Goal: Transaction & Acquisition: Purchase product/service

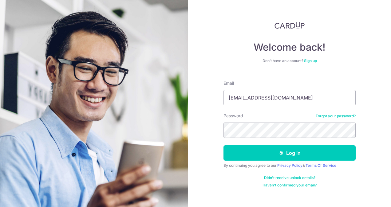
click at [224, 145] on button "Log in" at bounding box center [290, 152] width 132 height 15
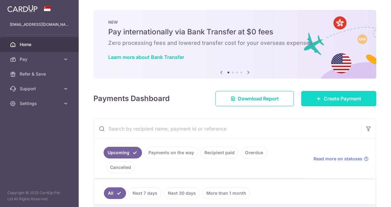
click at [326, 100] on span "Create Payment" at bounding box center [343, 98] width 38 height 7
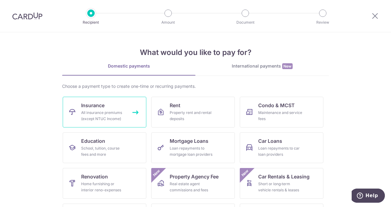
click at [98, 112] on div "All insurance premiums (except NTUC Income)" at bounding box center [103, 116] width 44 height 12
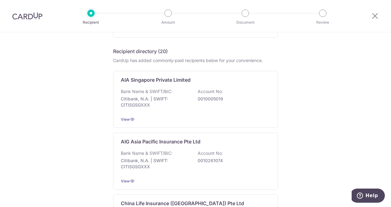
scroll to position [123, 0]
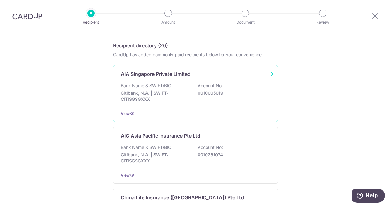
click at [175, 99] on p "Citibank, N.A. | SWIFT: CITISGSGXXX" at bounding box center [155, 96] width 69 height 12
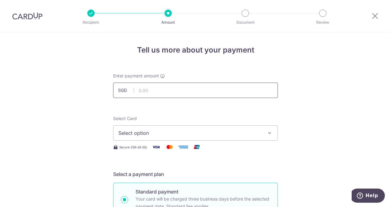
drag, startPoint x: 0, startPoint y: 0, endPoint x: 175, endPoint y: 90, distance: 196.9
click at [175, 90] on input "text" at bounding box center [195, 90] width 165 height 15
type input "3,045.00"
click at [189, 129] on span "Select option" at bounding box center [189, 132] width 143 height 7
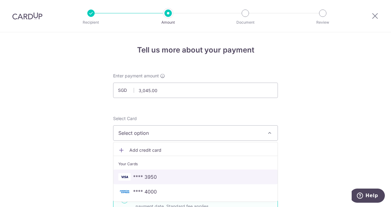
click at [188, 174] on span "**** 3950" at bounding box center [195, 176] width 154 height 7
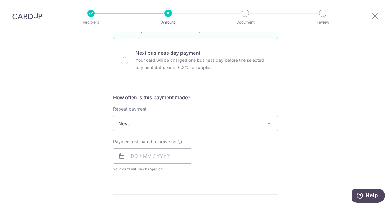
scroll to position [184, 0]
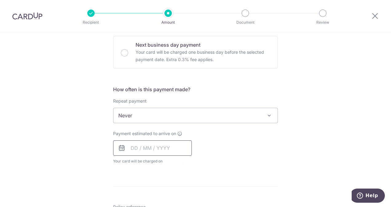
click at [175, 146] on input "text" at bounding box center [152, 148] width 79 height 15
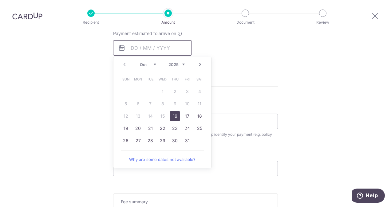
scroll to position [277, 0]
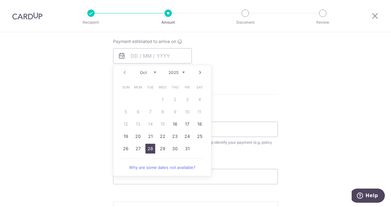
click at [151, 146] on link "28" at bounding box center [150, 149] width 10 height 10
type input "[DATE]"
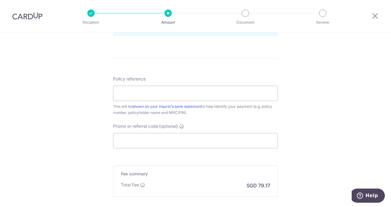
scroll to position [338, 0]
click at [166, 92] on input "Policy reference" at bounding box center [195, 92] width 165 height 15
type input "L531922233"
click at [167, 140] on input "Promo or referral code (optional)" at bounding box center [195, 140] width 165 height 15
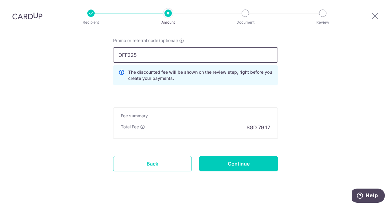
scroll to position [430, 0]
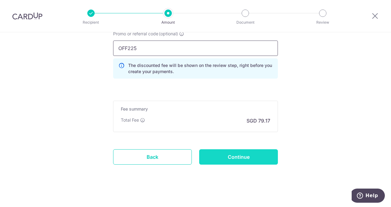
type input "OFF225"
click at [236, 156] on input "Continue" at bounding box center [238, 156] width 79 height 15
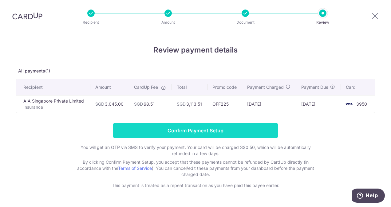
click at [221, 129] on input "Confirm Payment Setup" at bounding box center [195, 130] width 165 height 15
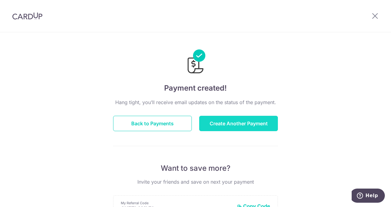
click at [226, 123] on button "Create Another Payment" at bounding box center [238, 123] width 79 height 15
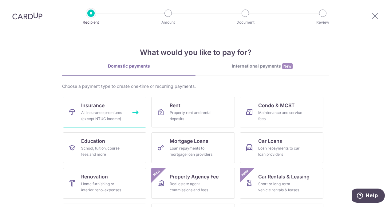
click at [97, 106] on span "Insurance" at bounding box center [92, 105] width 23 height 7
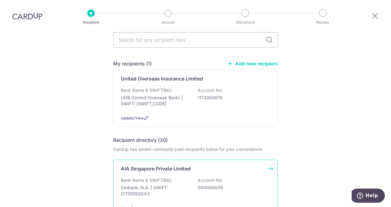
scroll to position [61, 0]
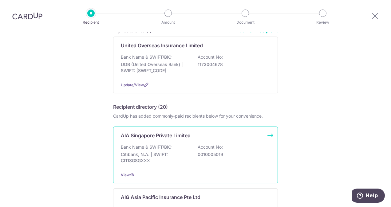
click at [156, 150] on div "Bank Name & SWIFT/BIC: Citibank, N.A. | SWIFT: CITISGSGXXX Account No: 00100050…" at bounding box center [195, 155] width 149 height 23
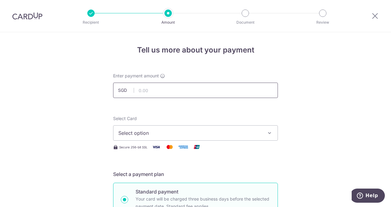
click at [156, 91] on input "text" at bounding box center [195, 90] width 165 height 15
type input "233.13"
click at [164, 132] on span "Select option" at bounding box center [189, 132] width 143 height 7
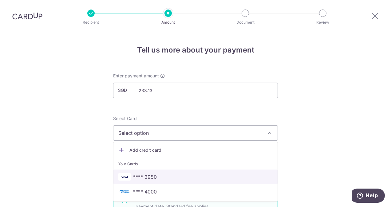
click at [159, 174] on span "**** 3950" at bounding box center [195, 176] width 154 height 7
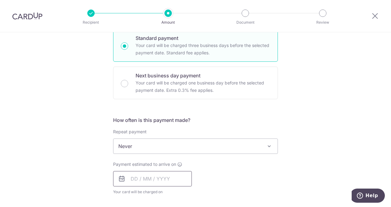
scroll to position [215, 0]
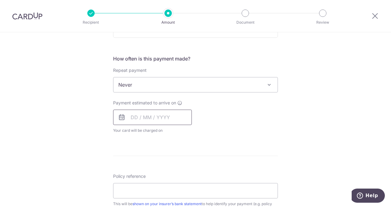
click at [156, 114] on input "text" at bounding box center [152, 117] width 79 height 15
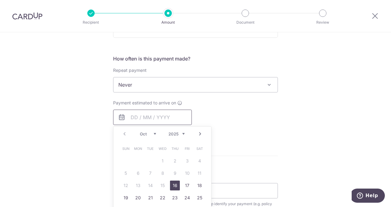
scroll to position [277, 0]
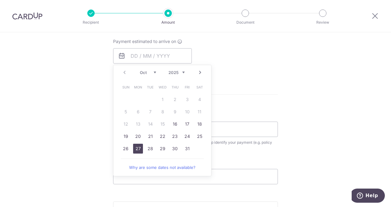
click at [137, 149] on link "27" at bounding box center [138, 149] width 10 height 10
type input "27/10/2025"
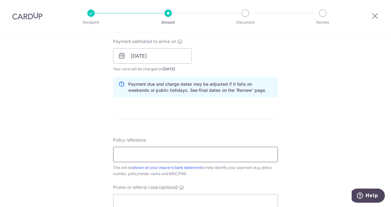
click at [146, 152] on input "Policy reference" at bounding box center [195, 154] width 165 height 15
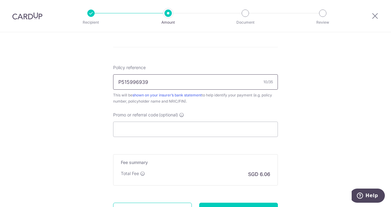
scroll to position [369, 0]
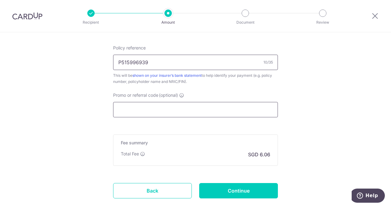
type input "P515996939"
click at [171, 109] on input "Promo or referral code (optional)" at bounding box center [195, 109] width 165 height 15
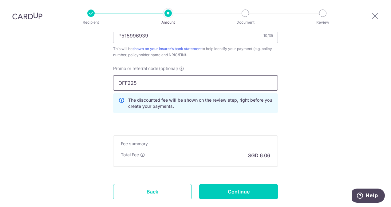
scroll to position [430, 0]
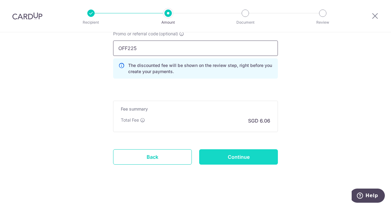
type input "OFF225"
click at [224, 153] on input "Continue" at bounding box center [238, 156] width 79 height 15
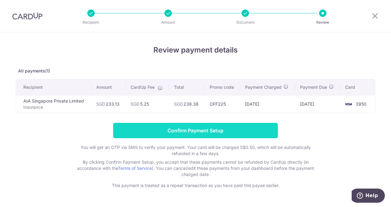
click at [208, 129] on input "Confirm Payment Setup" at bounding box center [195, 130] width 165 height 15
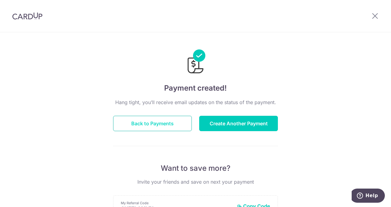
click at [164, 122] on button "Back to Payments" at bounding box center [152, 123] width 79 height 15
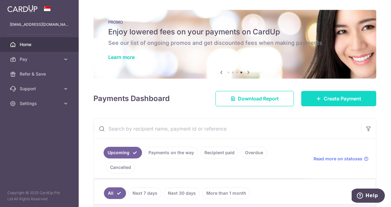
click at [326, 99] on span "Create Payment" at bounding box center [343, 98] width 38 height 7
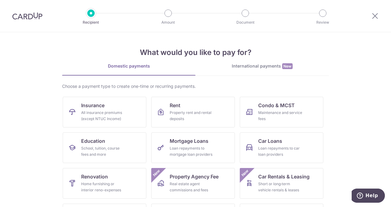
click at [245, 68] on div "International payments New" at bounding box center [262, 66] width 133 height 6
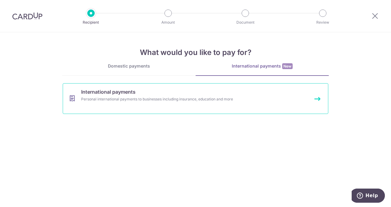
click at [158, 99] on div "Personal international payments to businesses including insurance, education an…" at bounding box center [187, 99] width 212 height 6
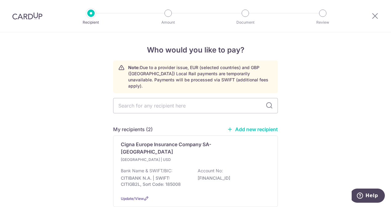
click at [242, 126] on link "Add new recipient" at bounding box center [252, 129] width 51 height 6
select select
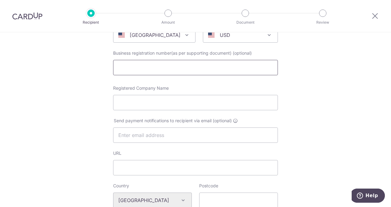
scroll to position [92, 0]
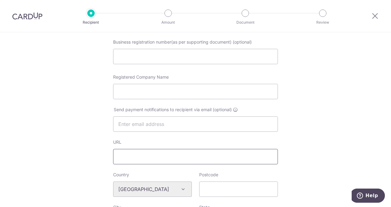
click at [170, 155] on input "URL" at bounding box center [195, 156] width 165 height 15
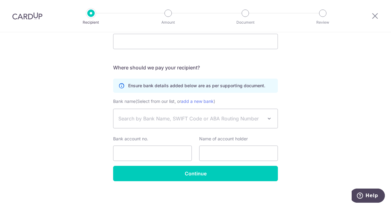
scroll to position [338, 0]
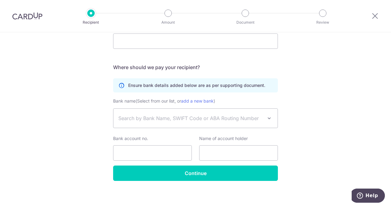
click at [176, 120] on span "Search by Bank Name, SWIFT Code or ABA Routing Number" at bounding box center [190, 118] width 145 height 7
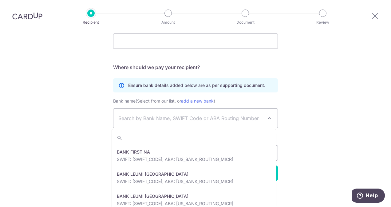
scroll to position [1353, 0]
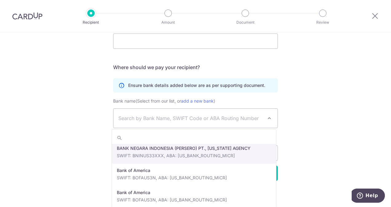
click at [182, 120] on span "Search by Bank Name, SWIFT Code or ABA Routing Number" at bounding box center [190, 118] width 145 height 7
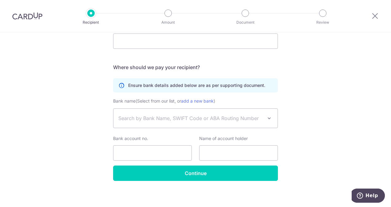
click at [182, 120] on span "Search by Bank Name, SWIFT Code or ABA Routing Number" at bounding box center [190, 118] width 145 height 7
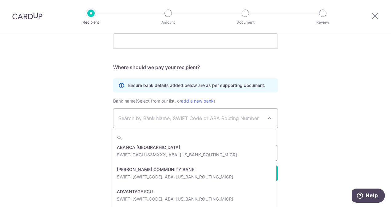
scroll to position [61, 0]
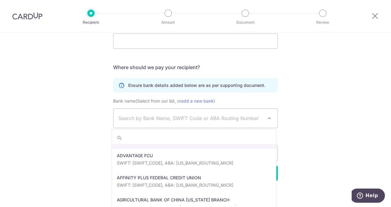
click at [174, 137] on input "search" at bounding box center [194, 138] width 164 height 12
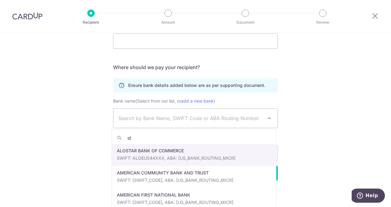
type input "s"
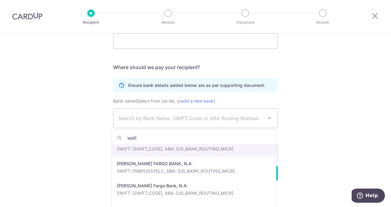
scroll to position [461, 0]
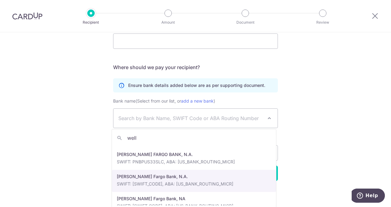
type input "well"
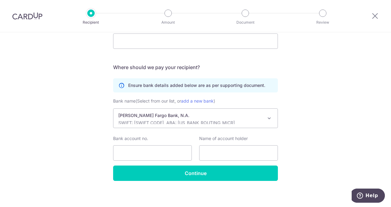
select select "22745"
click at [171, 151] on input "Bank account no." at bounding box center [152, 152] width 79 height 15
type input "4944863596"
click at [216, 155] on input "text" at bounding box center [238, 152] width 79 height 15
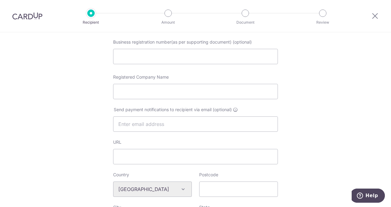
scroll to position [92, 0]
type input "Stanford University Wells Fargo Bank"
click at [155, 92] on input "Registered Company Name" at bounding box center [195, 91] width 165 height 15
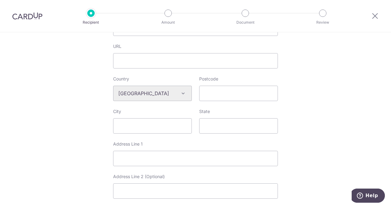
scroll to position [184, 0]
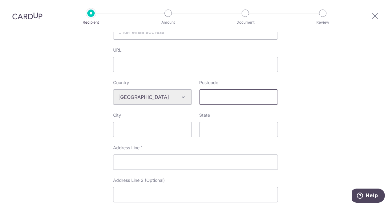
type input "Stanford University Wells Fargo Bank"
click at [214, 96] on input "Postcode" at bounding box center [238, 96] width 79 height 15
type input "94104"
click at [166, 132] on input "City" at bounding box center [152, 129] width 79 height 15
type input "San Francisco"
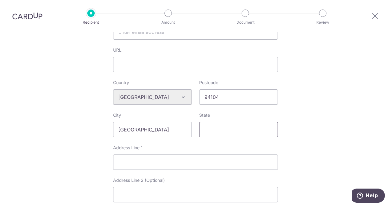
click at [213, 128] on input "State" at bounding box center [238, 129] width 79 height 15
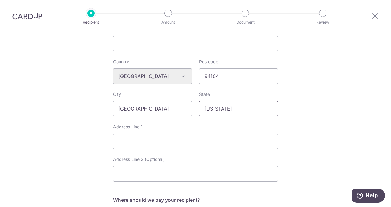
scroll to position [215, 0]
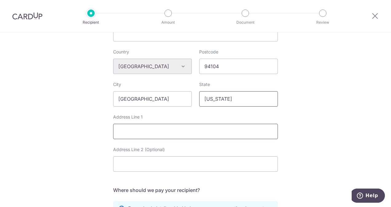
type input "California"
click at [146, 132] on input "Address Line 1" at bounding box center [195, 131] width 165 height 15
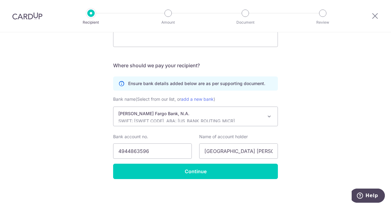
scroll to position [340, 0]
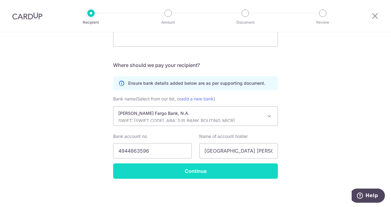
type input "420 Montgomery Street"
click at [194, 171] on input "Continue" at bounding box center [195, 171] width 165 height 15
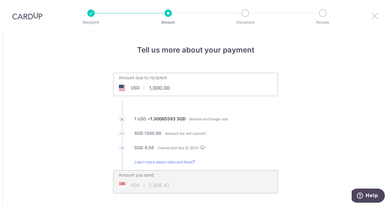
click at [376, 15] on icon at bounding box center [374, 16] width 7 height 8
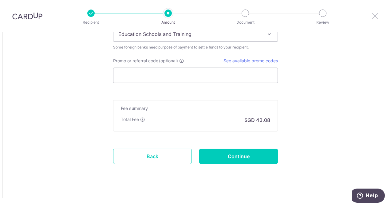
scroll to position [549, 0]
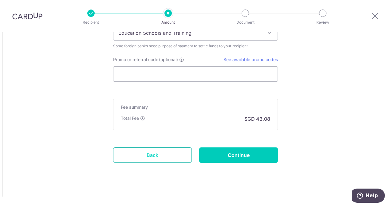
click at [154, 154] on link "Back" at bounding box center [152, 155] width 79 height 15
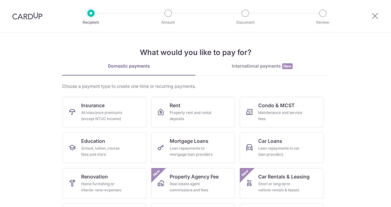
click at [238, 67] on div "International payments New" at bounding box center [262, 66] width 133 height 6
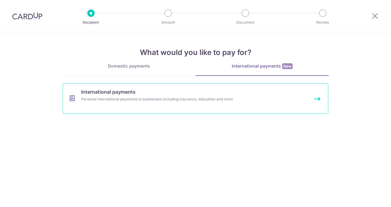
click at [187, 99] on div "Personal international payments to businesses including insurance, education an…" at bounding box center [187, 99] width 212 height 6
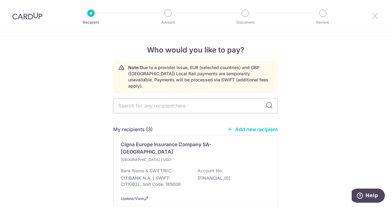
drag, startPoint x: 375, startPoint y: 15, endPoint x: 370, endPoint y: 17, distance: 5.8
click at [375, 15] on icon at bounding box center [374, 16] width 7 height 8
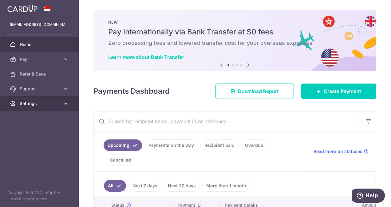
click at [51, 104] on span "Settings" at bounding box center [40, 104] width 41 height 6
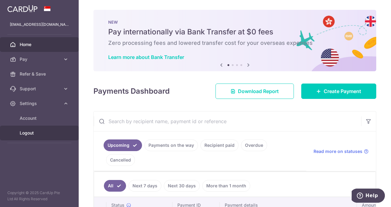
click at [53, 133] on span "Logout" at bounding box center [40, 133] width 41 height 6
